Goal: Task Accomplishment & Management: Complete application form

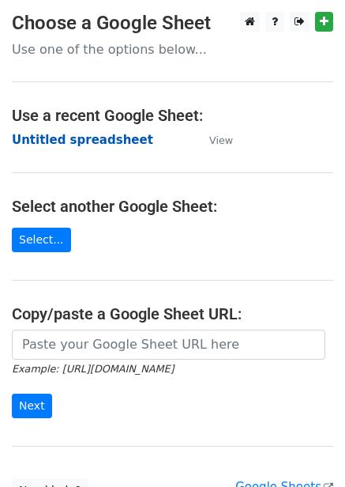
click at [85, 145] on strong "Untitled spreadsheet" at bounding box center [82, 140] width 141 height 14
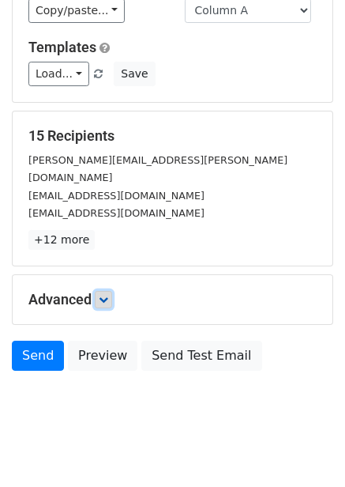
click at [103, 295] on icon at bounding box center [103, 299] width 9 height 9
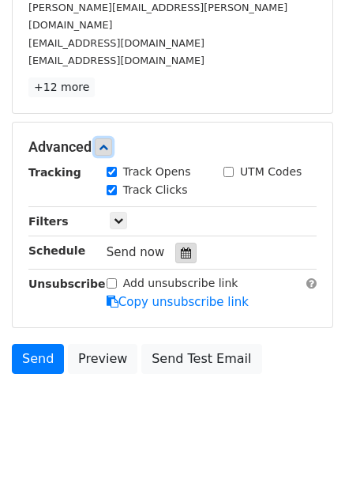
scroll to position [282, 0]
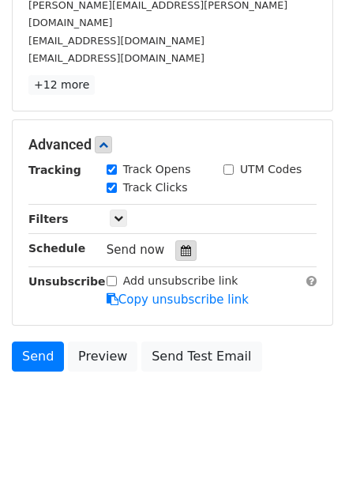
click at [183, 245] on icon at bounding box center [186, 250] width 10 height 11
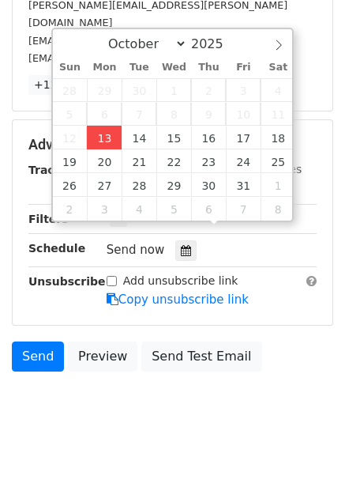
type input "2025-10-13 12:47"
type input "47"
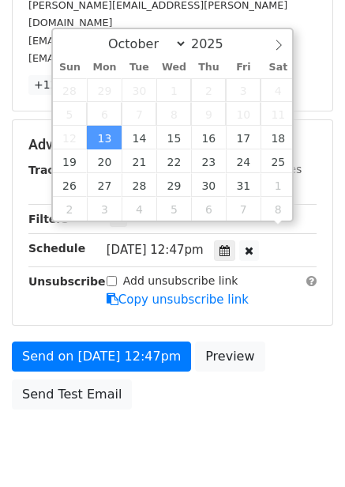
scroll to position [1, 0]
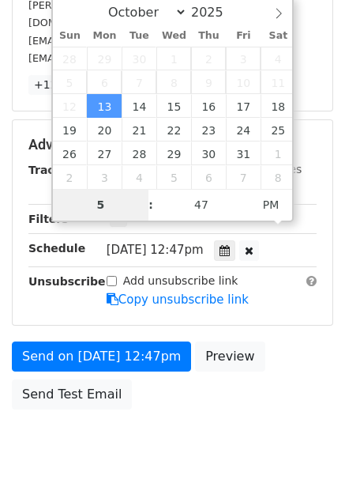
type input "5"
type input "2025-10-13 17:47"
click at [107, 243] on span "Mon, Oct 13, 12:47pm" at bounding box center [155, 250] width 97 height 14
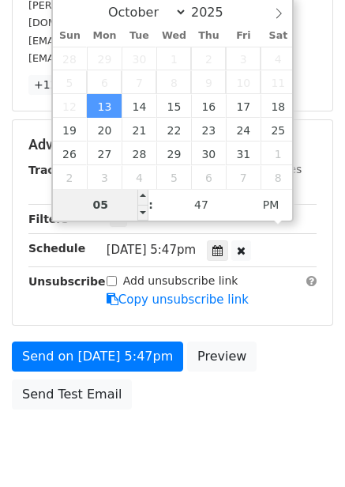
scroll to position [257, 0]
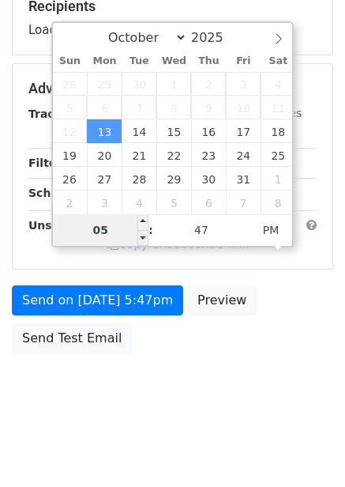
click at [114, 222] on input "05" at bounding box center [101, 230] width 96 height 32
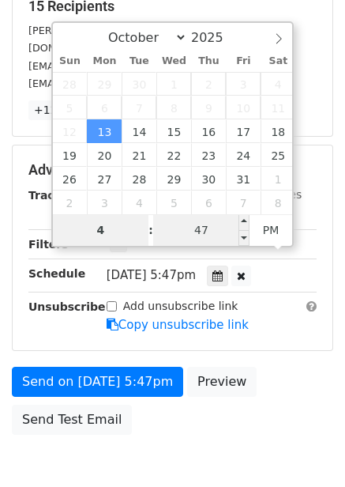
type input "4"
type input "2025-10-13 16:47"
type input "04"
click at [198, 234] on input "47" at bounding box center [201, 230] width 96 height 32
type input "0"
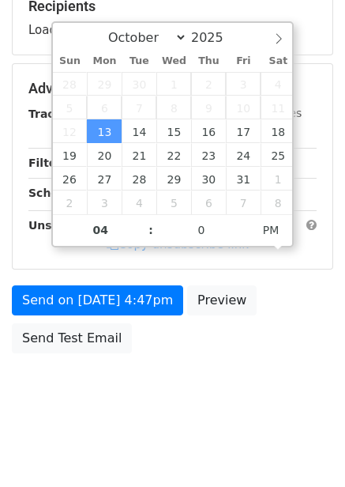
type input "2025-10-13 16:00"
click at [239, 378] on body "New Campaign Daily emails left: 50 Google Sheet: Untitled spreadsheet Variables…" at bounding box center [172, 89] width 345 height 669
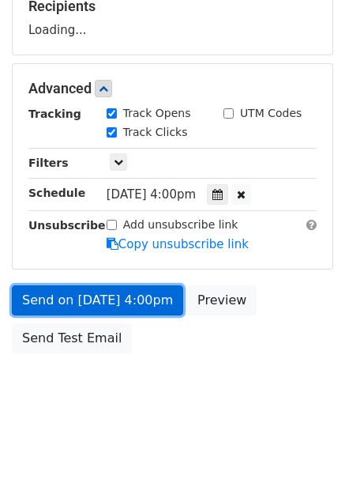
click at [136, 299] on link "Send on Oct 13 at 4:00pm" at bounding box center [97, 300] width 171 height 30
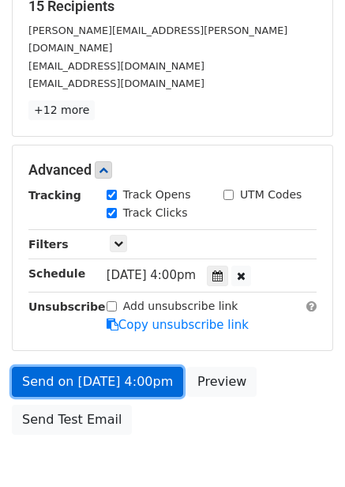
click at [135, 367] on link "Send on Oct 13 at 4:00pm" at bounding box center [97, 382] width 171 height 30
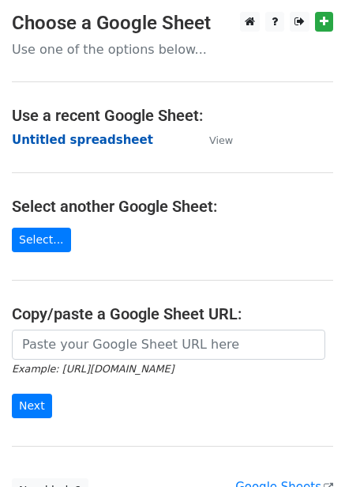
click at [69, 138] on strong "Untitled spreadsheet" at bounding box center [82, 140] width 141 height 14
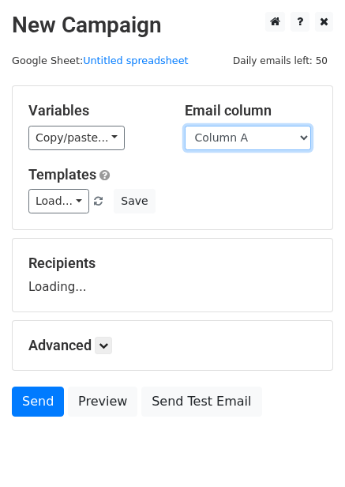
click at [263, 129] on select "Column A Column B Column C Column D Column E Column F" at bounding box center [248, 138] width 126 height 24
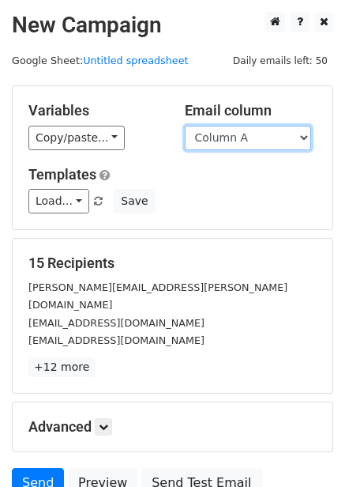
click at [256, 129] on select "Column A Column B Column C Column D Column E Column F" at bounding box center [248, 138] width 126 height 24
select select "Column B"
click at [185, 126] on select "Column A Column B Column C Column D Column E Column F" at bounding box center [248, 138] width 126 height 24
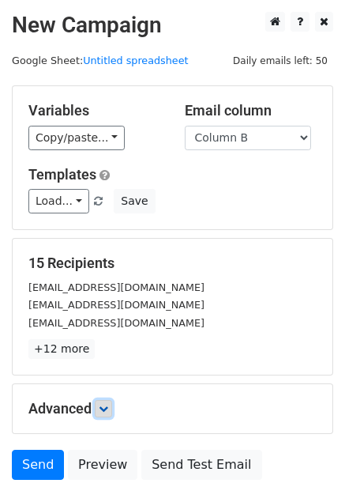
click at [108, 404] on icon at bounding box center [103, 408] width 9 height 9
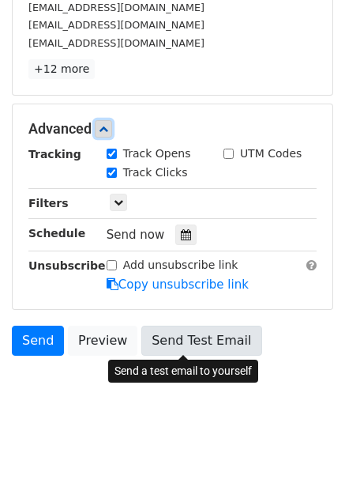
scroll to position [281, 0]
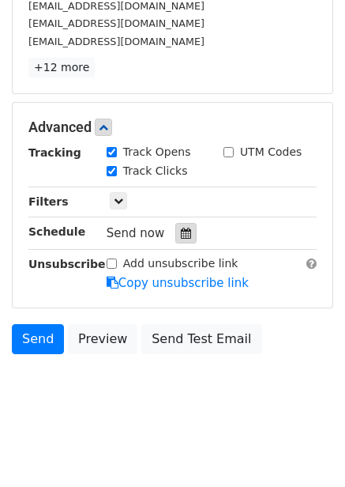
click at [187, 230] on div at bounding box center [185, 233] width 21 height 21
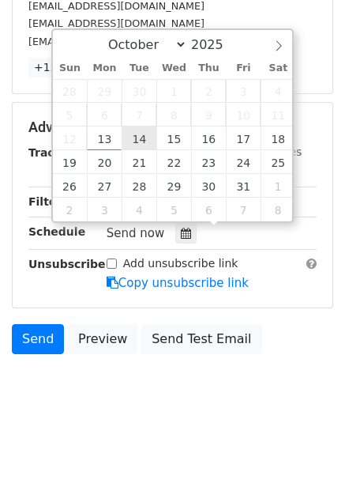
type input "2025-10-14 12:00"
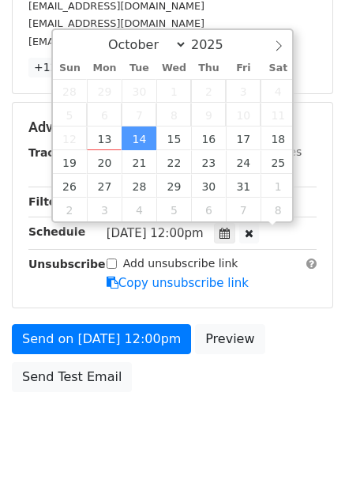
scroll to position [1, 0]
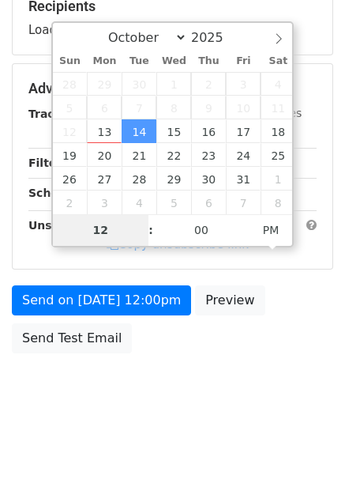
type input "5"
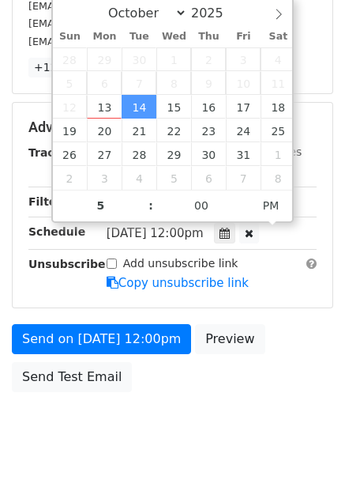
type input "2025-10-14 17:00"
click at [264, 398] on div "Send on Oct 14 at 12:00pm Preview Send Test Email" at bounding box center [172, 362] width 345 height 76
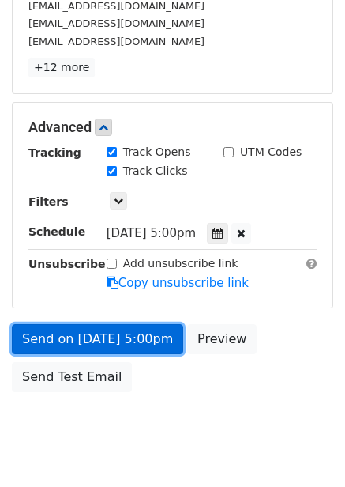
click at [141, 342] on link "Send on Oct 14 at 5:00pm" at bounding box center [97, 339] width 171 height 30
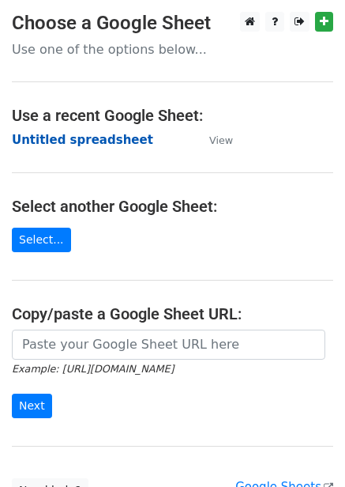
click at [100, 139] on strong "Untitled spreadsheet" at bounding box center [82, 140] width 141 height 14
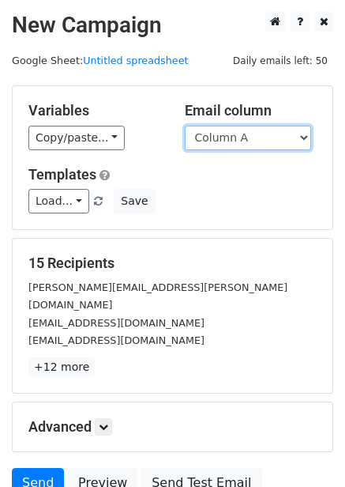
click at [245, 148] on select "Column A Column B Column C Column D Column E Column F" at bounding box center [248, 138] width 126 height 24
select select "Column C"
click at [185, 126] on select "Column A Column B Column C Column D Column E Column F" at bounding box center [248, 138] width 126 height 24
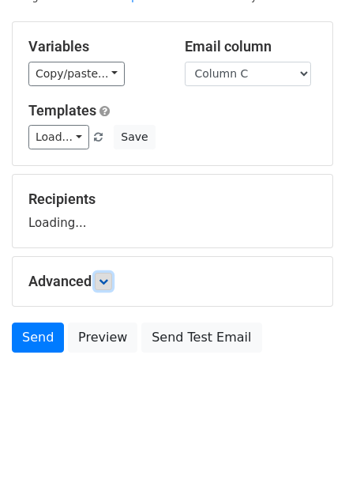
click at [108, 284] on icon at bounding box center [103, 281] width 9 height 9
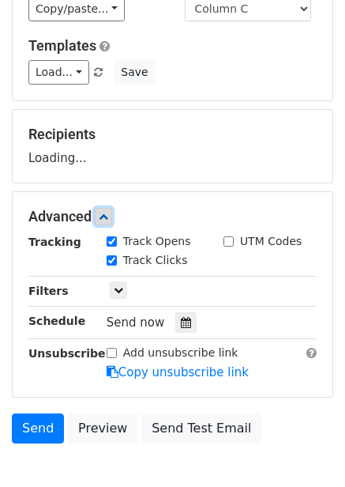
scroll to position [207, 0]
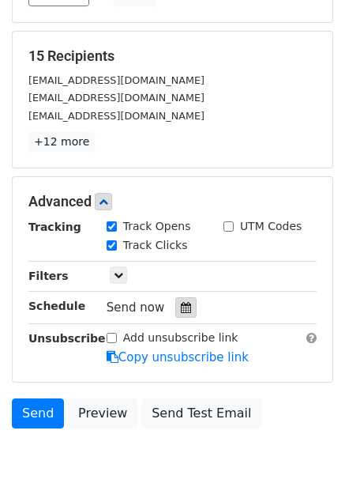
click at [186, 246] on div "Track Clicks" at bounding box center [153, 246] width 117 height 19
click at [181, 303] on icon at bounding box center [186, 307] width 10 height 11
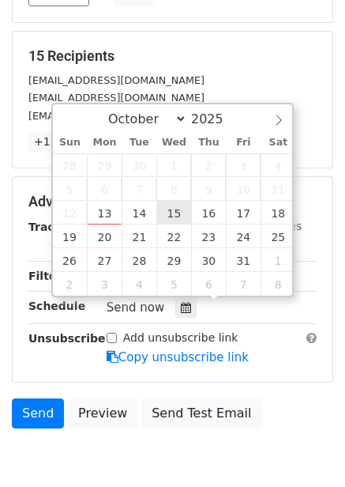
type input "2025-10-15 12:00"
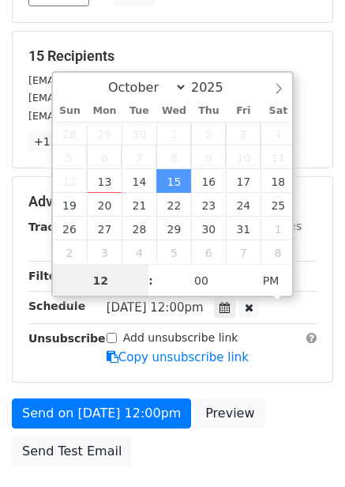
scroll to position [1, 0]
type input "6"
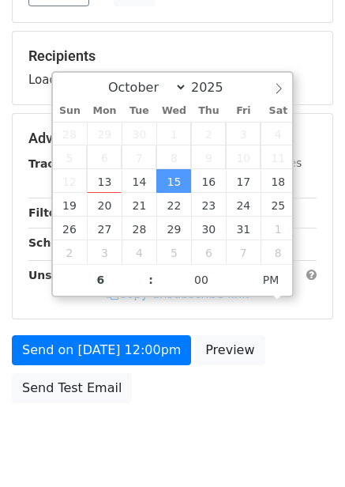
type input "2025-10-15 18:00"
click at [280, 386] on div "Send on Oct 15 at 12:00pm Preview Send Test Email" at bounding box center [172, 373] width 345 height 76
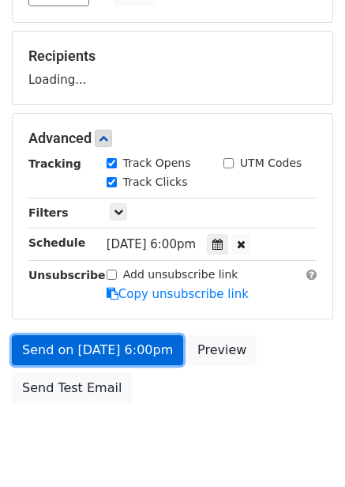
click at [143, 348] on link "Send on Oct 15 at 6:00pm" at bounding box center [97, 350] width 171 height 30
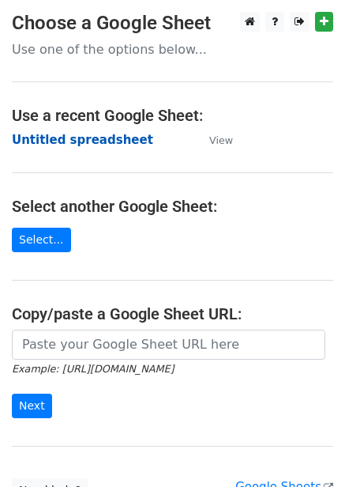
drag, startPoint x: 65, startPoint y: 135, endPoint x: 23, endPoint y: 200, distance: 77.1
click at [66, 135] on strong "Untitled spreadsheet" at bounding box center [82, 140] width 141 height 14
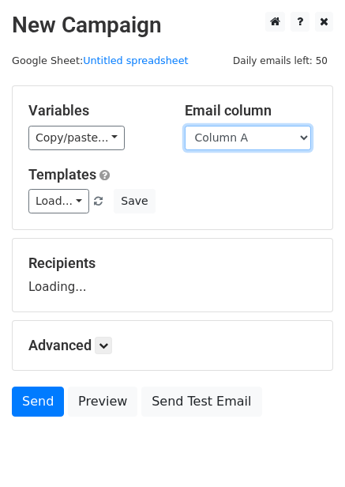
click at [259, 148] on select "Column A Column B Column C Column D Column E Column F" at bounding box center [248, 138] width 126 height 24
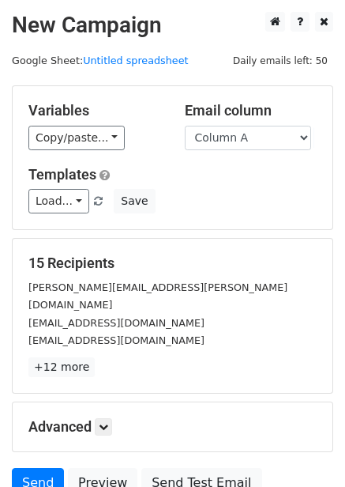
click at [234, 216] on div "Variables Copy/paste... {{Column A}} {{Column B}} {{Column C}} {{Column D}} {{C…" at bounding box center [173, 157] width 320 height 143
drag, startPoint x: 262, startPoint y: 135, endPoint x: 262, endPoint y: 148, distance: 12.6
click at [262, 135] on select "Column A Column B Column C Column D Column E Column F" at bounding box center [248, 138] width 126 height 24
select select "Column D"
click at [185, 126] on select "Column A Column B Column C Column D Column E Column F" at bounding box center [248, 138] width 126 height 24
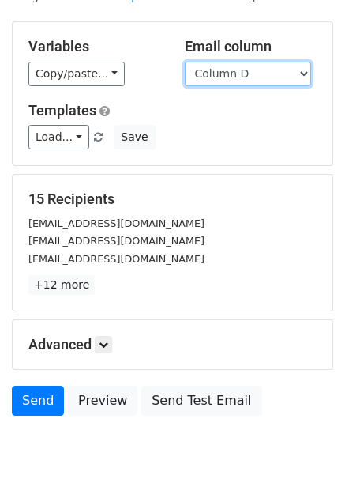
scroll to position [127, 0]
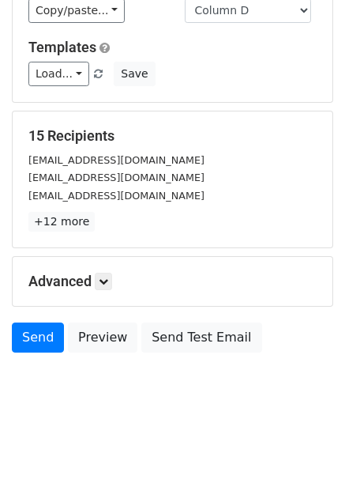
click at [120, 290] on h5 "Advanced" at bounding box center [172, 281] width 288 height 17
click at [103, 278] on icon at bounding box center [103, 281] width 9 height 9
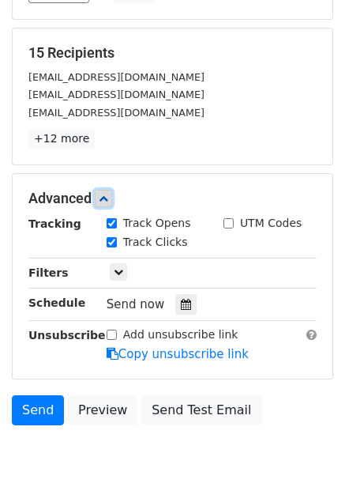
scroll to position [282, 0]
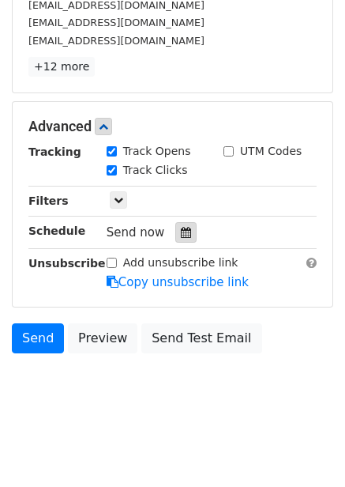
click at [186, 227] on div at bounding box center [185, 232] width 21 height 21
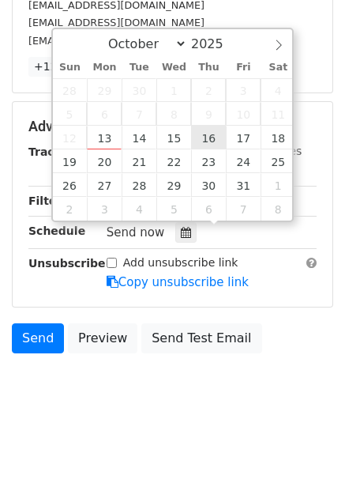
type input "2025-10-16 12:00"
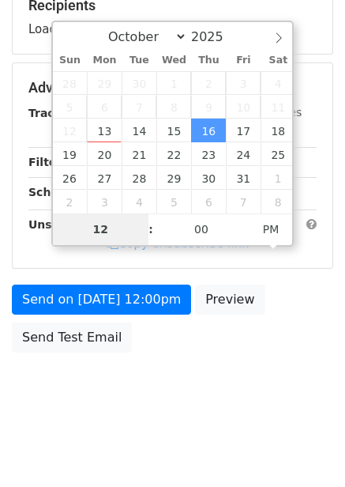
scroll to position [257, 0]
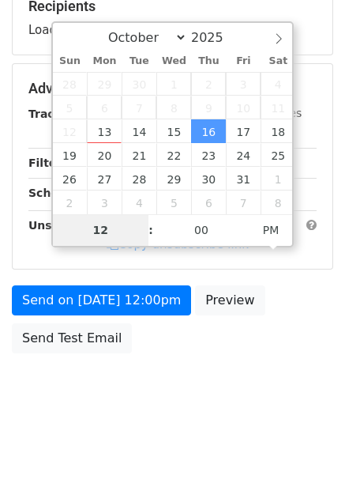
type input "7"
type input "2025-10-16 19:00"
click at [248, 373] on body "New Campaign Daily emails left: 50 Google Sheet: Untitled spreadsheet Variables…" at bounding box center [172, 89] width 345 height 669
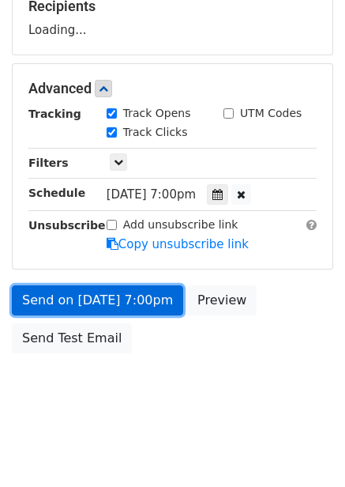
click at [136, 301] on link "Send on Oct 16 at 7:00pm" at bounding box center [97, 300] width 171 height 30
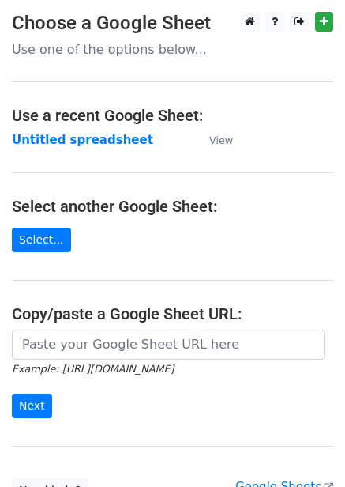
click at [77, 138] on strong "Untitled spreadsheet" at bounding box center [82, 140] width 141 height 14
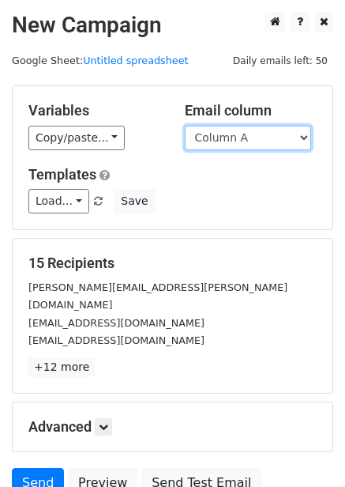
click at [242, 139] on select "Column A Column B Column C Column D Column E Column F" at bounding box center [248, 138] width 126 height 24
select select "Column E"
click at [185, 126] on select "Column A Column B Column C Column D Column E Column F" at bounding box center [248, 138] width 126 height 24
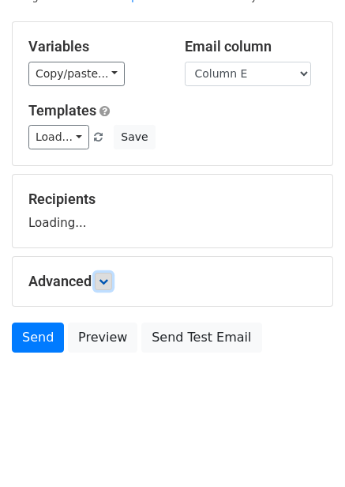
click at [112, 280] on link at bounding box center [103, 281] width 17 height 17
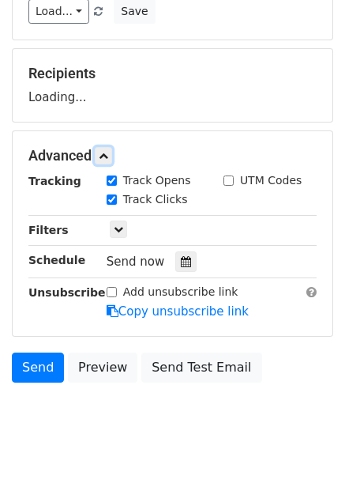
scroll to position [194, 0]
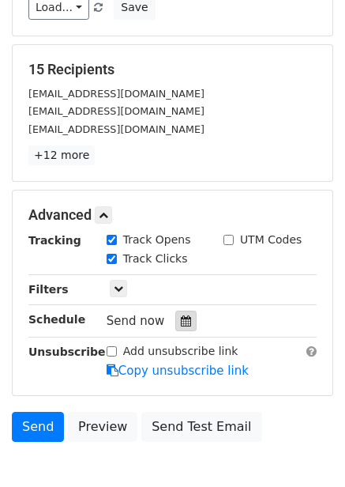
click at [187, 314] on div at bounding box center [185, 321] width 21 height 21
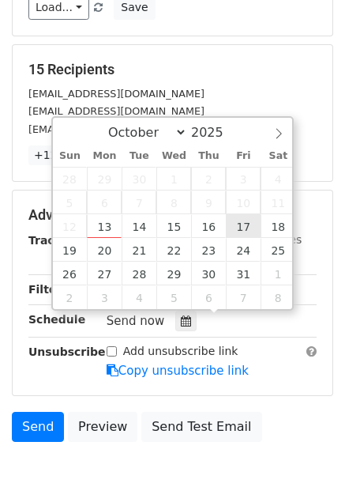
type input "2025-10-17 12:00"
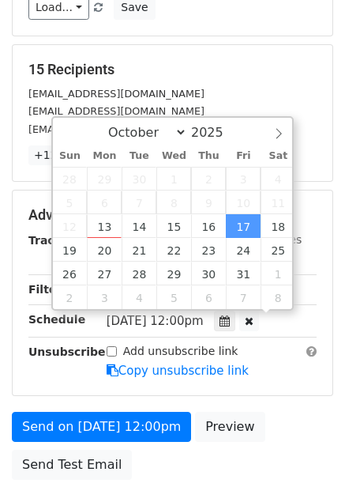
scroll to position [1, 0]
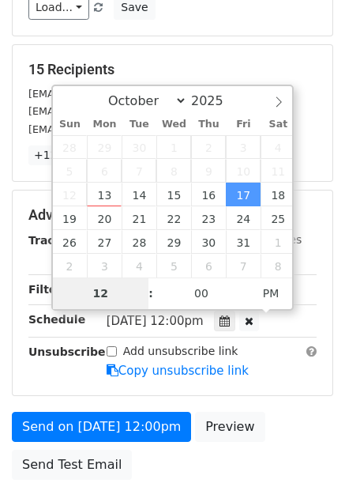
type input "8"
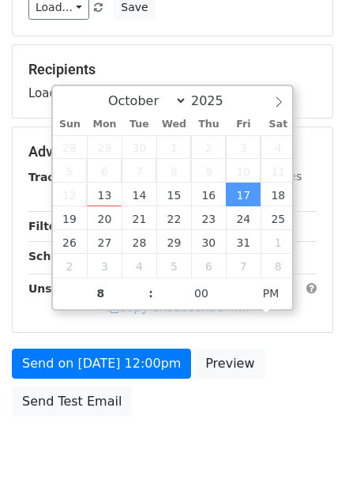
type input "2025-10-17 20:00"
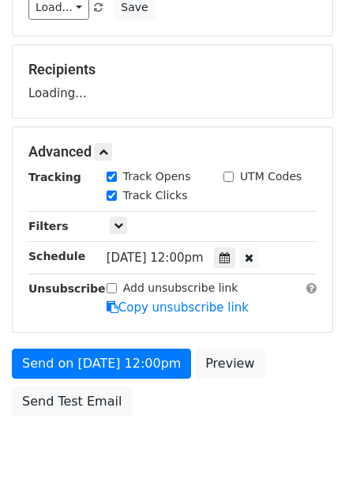
click at [263, 338] on form "Variables Copy/paste... {{Column A}} {{Column B}} {{Column C}} {{Column D}} {{C…" at bounding box center [173, 158] width 322 height 533
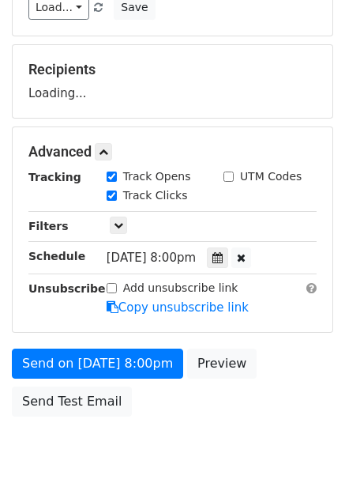
click at [144, 344] on form "Variables Copy/paste... {{Column A}} {{Column B}} {{Column C}} {{Column D}} {{C…" at bounding box center [173, 158] width 322 height 533
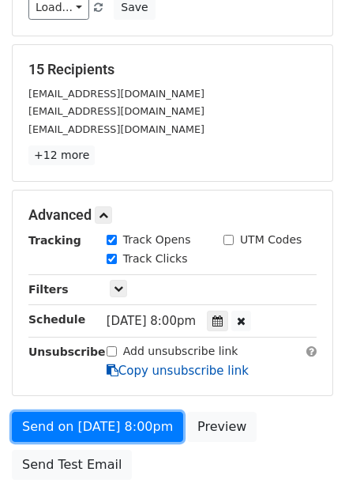
click at [144, 368] on form "Variables Copy/paste... {{Column A}} {{Column B}} {{Column C}} {{Column D}} {{C…" at bounding box center [173, 190] width 322 height 596
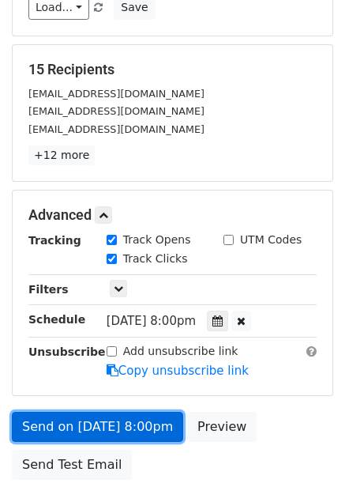
click at [141, 424] on link "Send on Oct 17 at 8:00pm" at bounding box center [97, 427] width 171 height 30
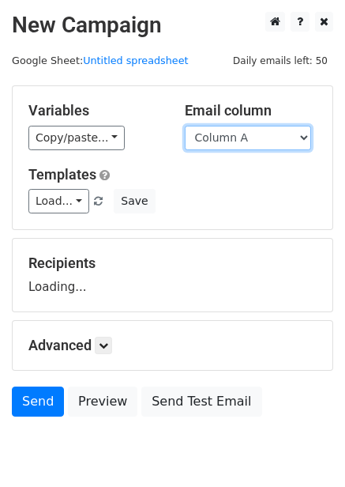
click at [263, 138] on select "Column A Column B Column C Column D Column E Column F" at bounding box center [248, 138] width 126 height 24
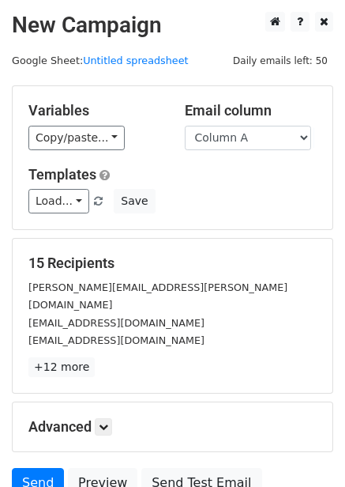
click at [221, 261] on h5 "15 Recipients" at bounding box center [172, 262] width 288 height 17
click at [251, 151] on div "Variables Copy/paste... {{Column A}} {{Column B}} {{Column C}} {{Column D}} {{C…" at bounding box center [173, 157] width 320 height 143
click at [260, 131] on select "Column A Column B Column C Column D Column E Column F" at bounding box center [248, 138] width 126 height 24
select select "Column F"
click at [185, 126] on select "Column A Column B Column C Column D Column E Column F" at bounding box center [248, 138] width 126 height 24
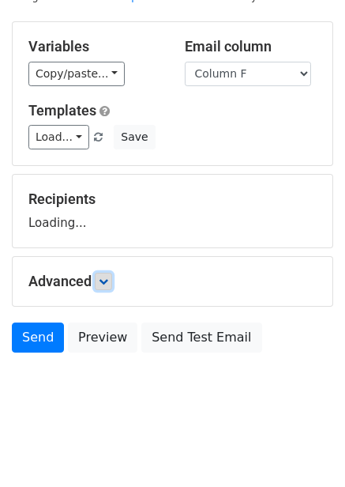
click at [112, 284] on link at bounding box center [103, 281] width 17 height 17
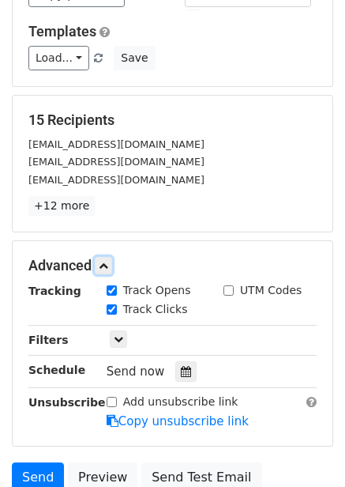
scroll to position [219, 0]
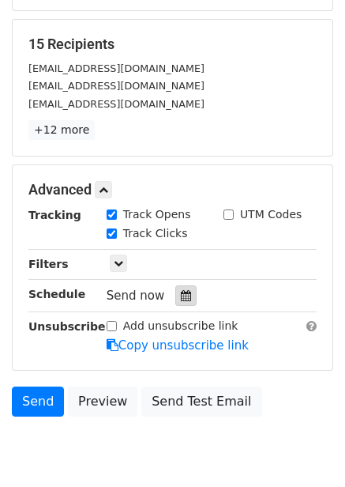
click at [183, 286] on div at bounding box center [185, 295] width 21 height 21
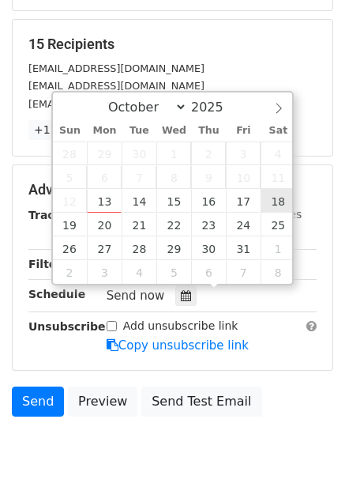
type input "[DATE] 12:00"
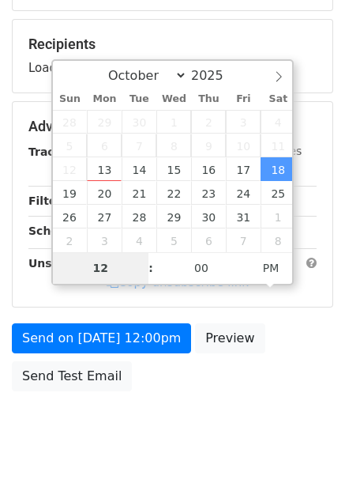
type input "9"
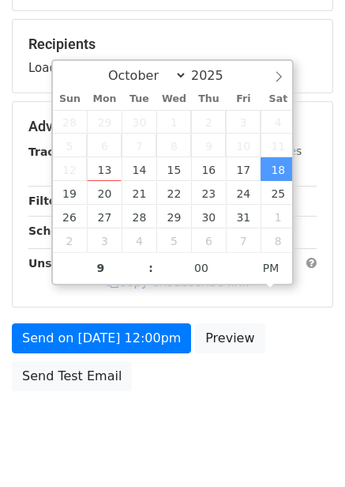
type input "[DATE] 21:00"
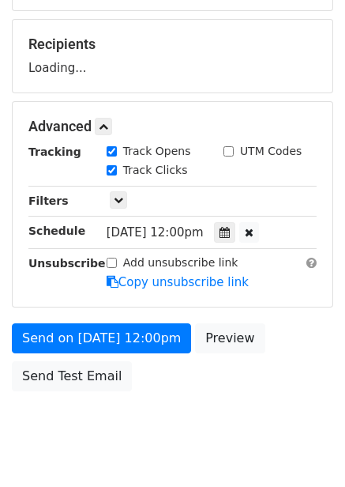
click at [271, 408] on body "New Campaign Daily emails left: 50 Google Sheet: Untitled spreadsheet Variables…" at bounding box center [172, 127] width 345 height 669
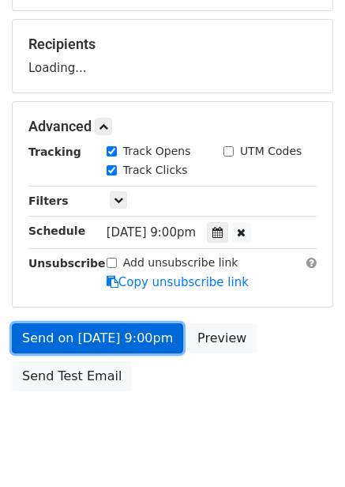
click at [141, 337] on link "Send on [DATE] 9:00pm" at bounding box center [97, 338] width 171 height 30
